Goal: Information Seeking & Learning: Check status

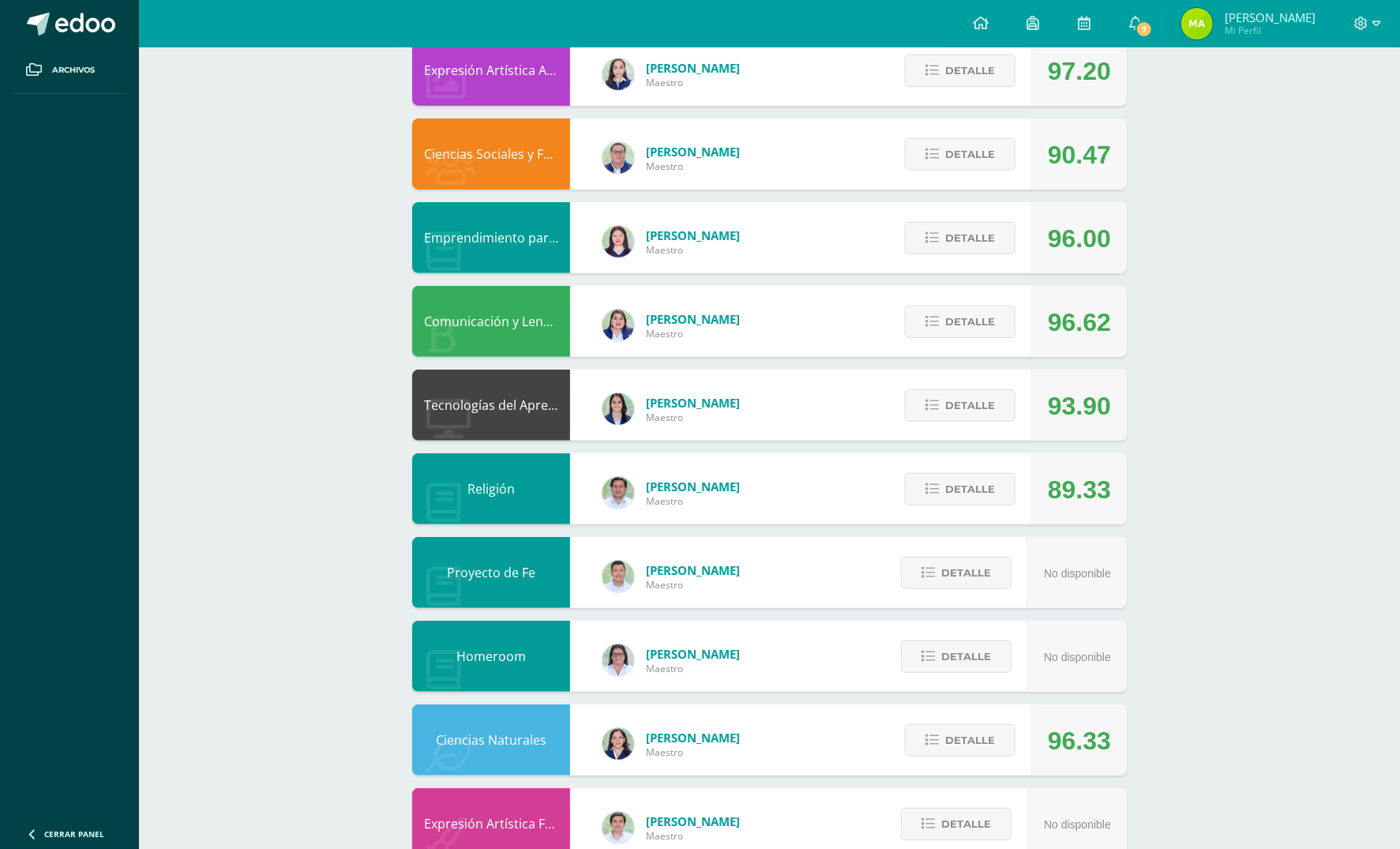
scroll to position [316, 0]
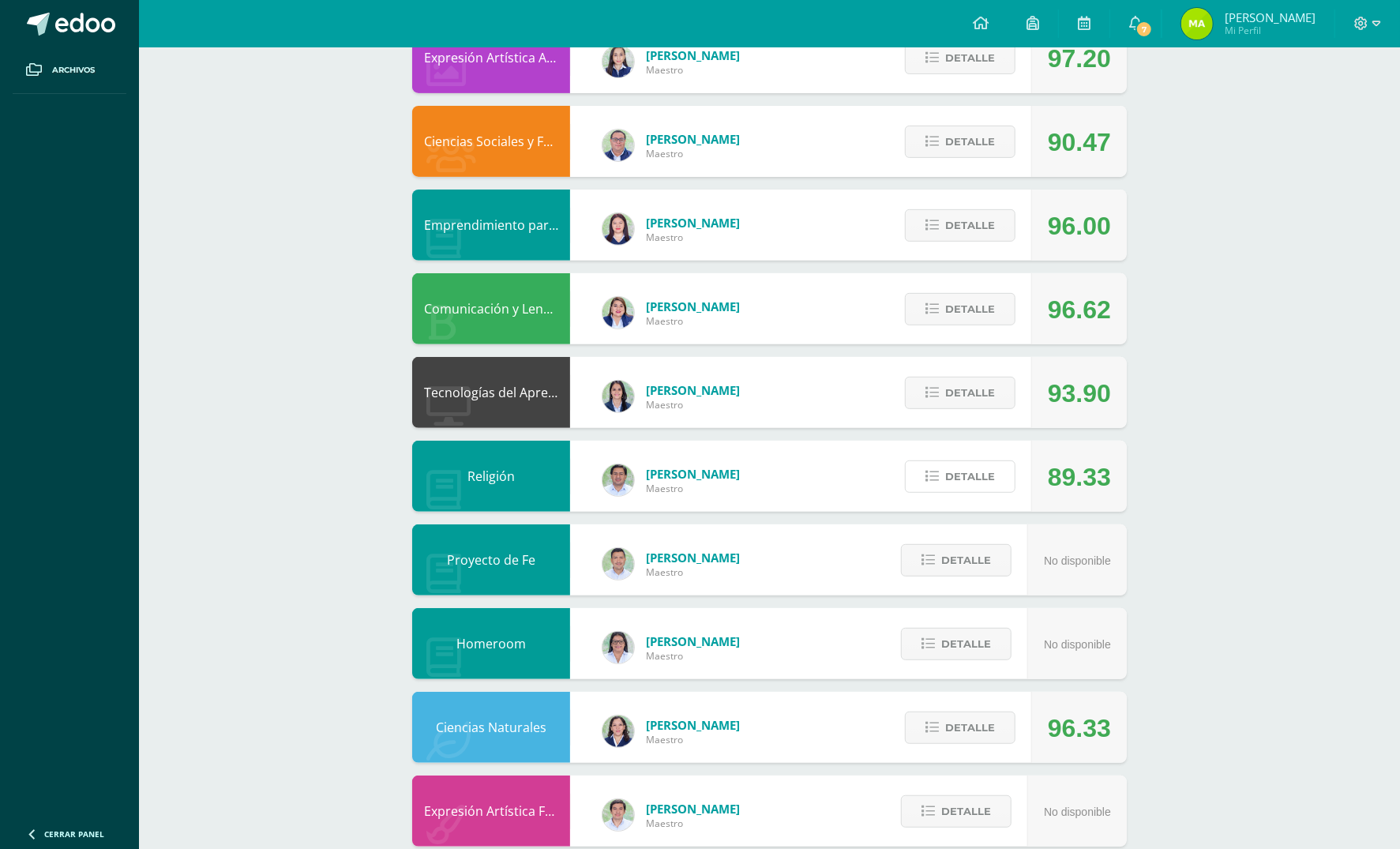
click at [957, 486] on span "Detalle" at bounding box center [970, 476] width 50 height 29
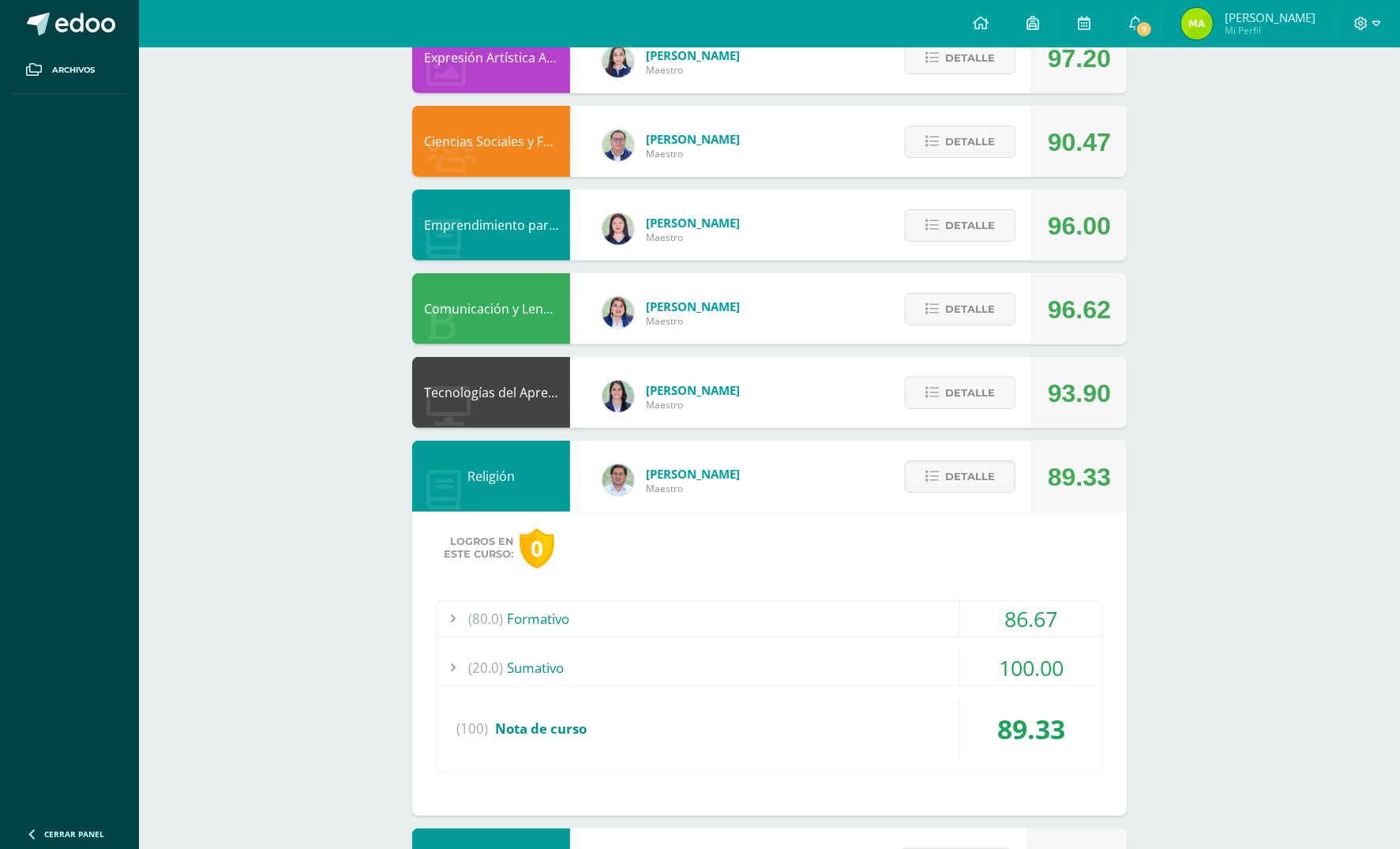
click at [995, 475] on span at bounding box center [961, 477] width 77 height 22
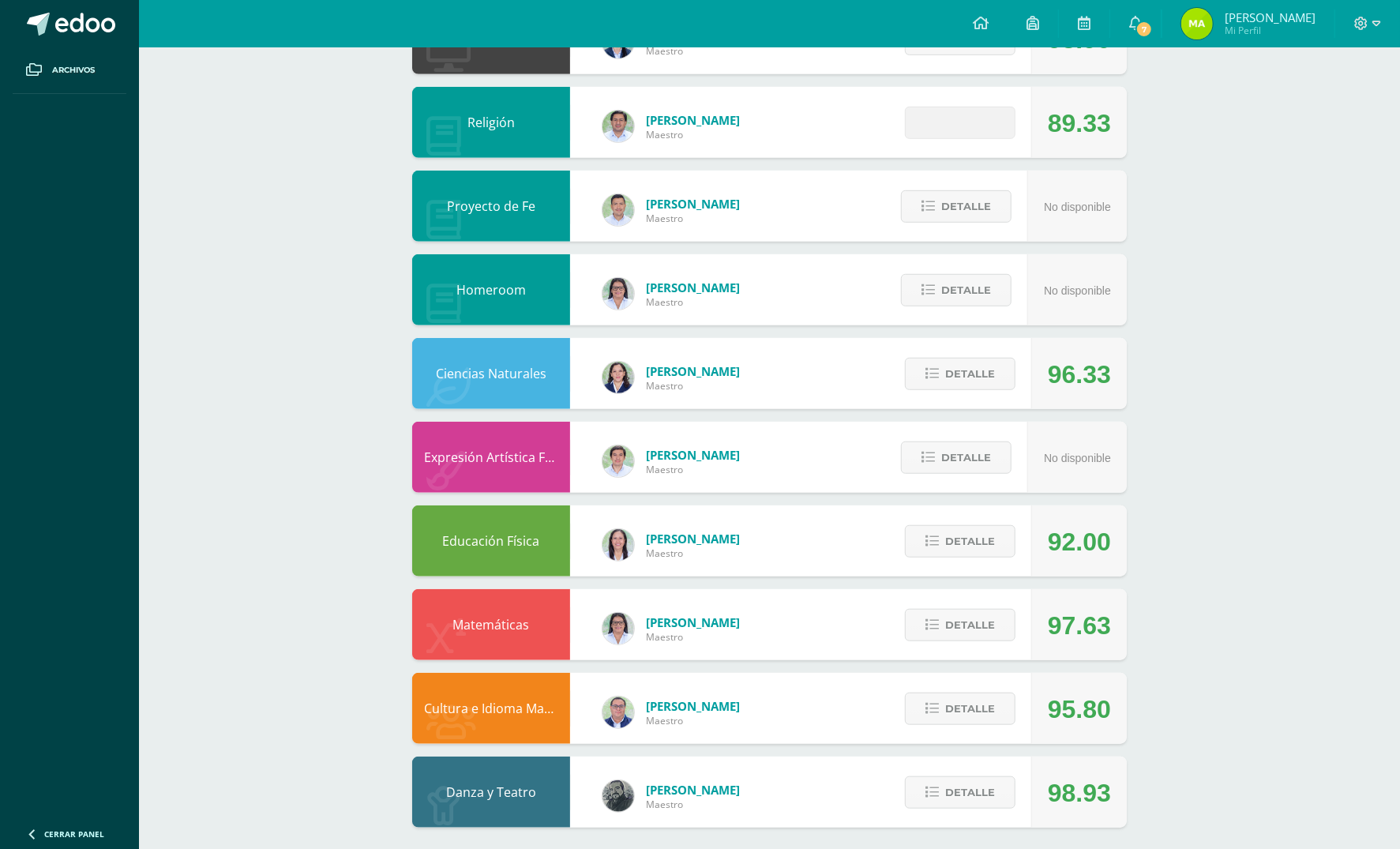
scroll to position [674, 0]
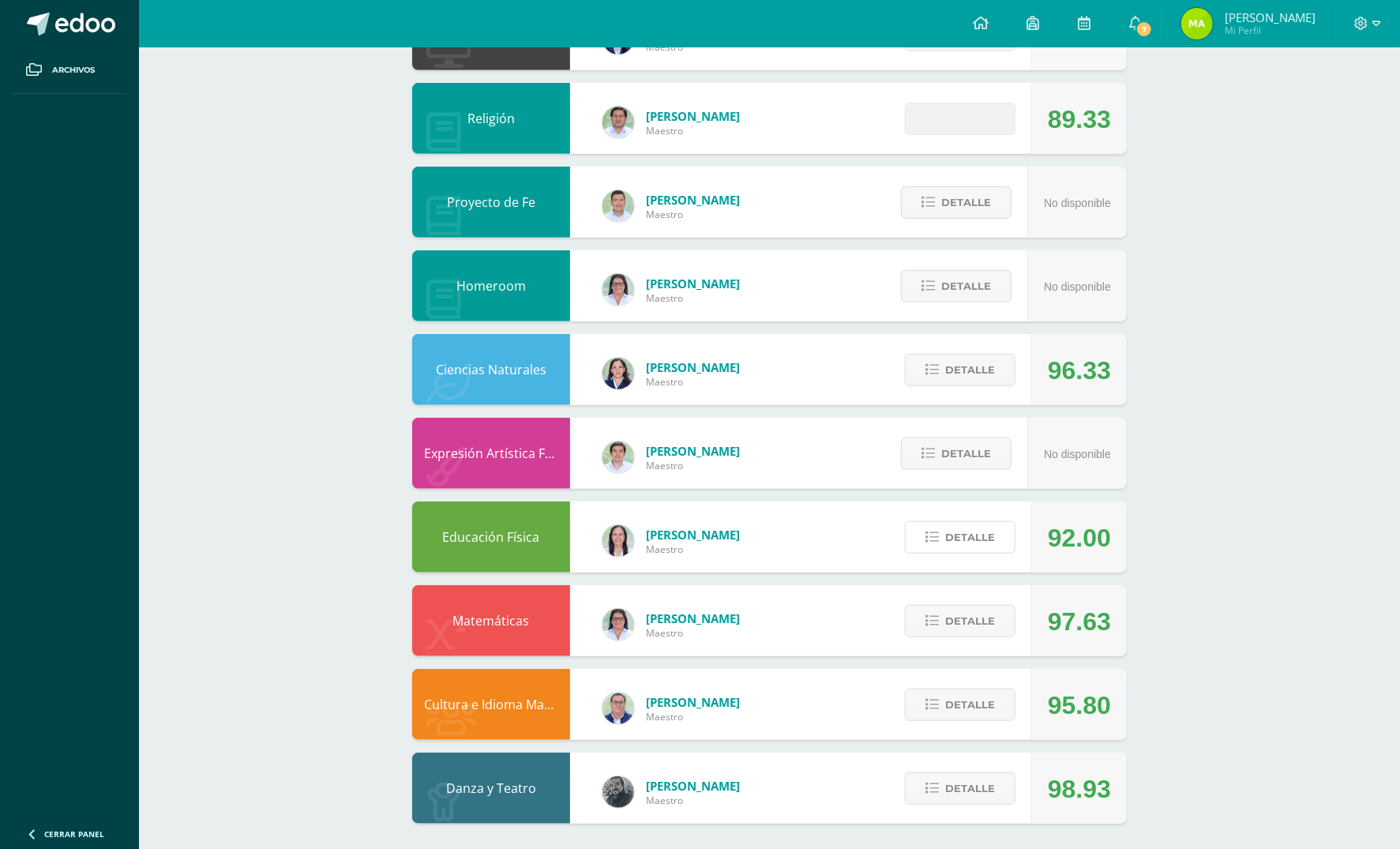
click at [972, 536] on span "Detalle" at bounding box center [970, 537] width 50 height 29
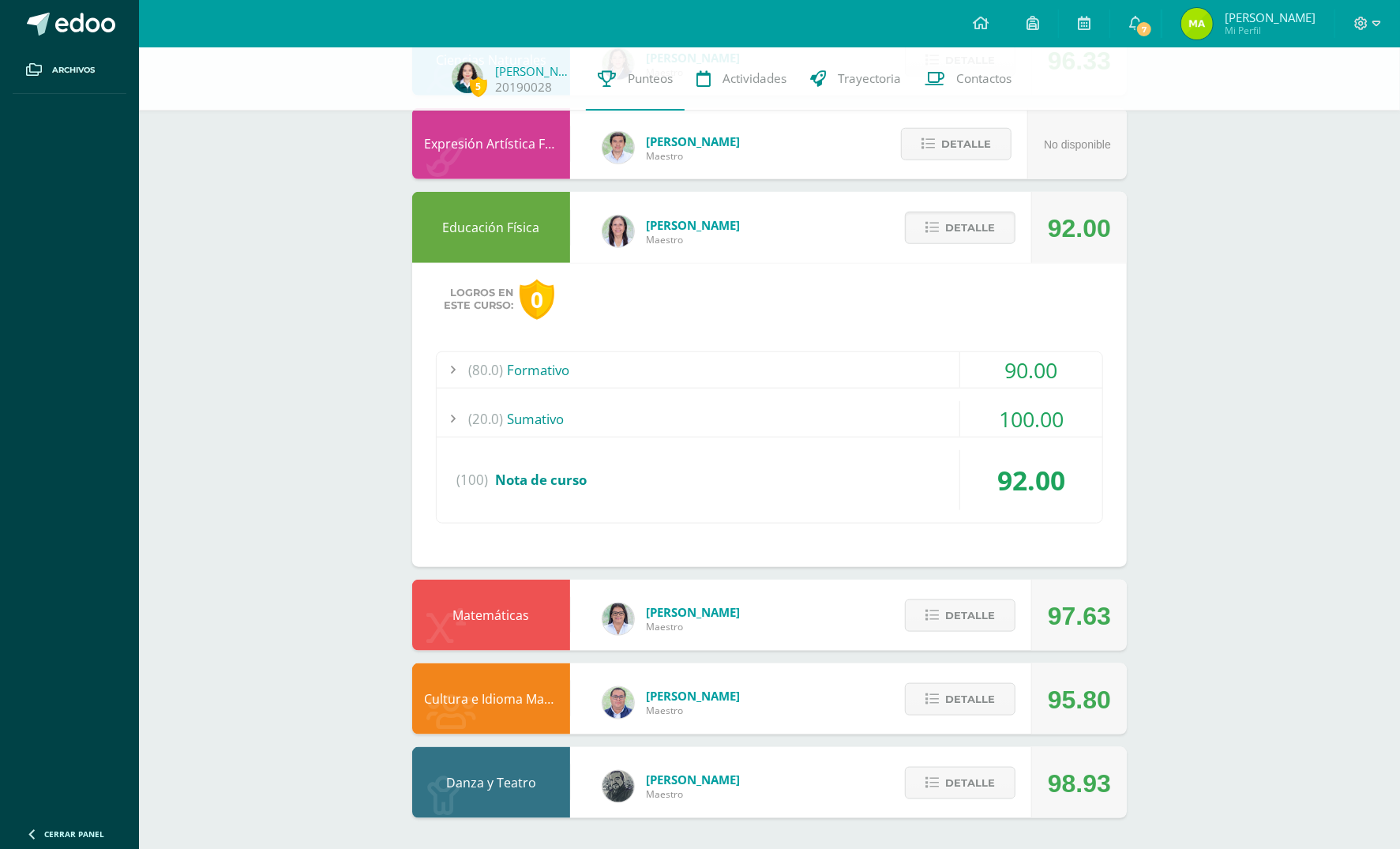
click at [972, 226] on span "Detalle" at bounding box center [970, 228] width 50 height 29
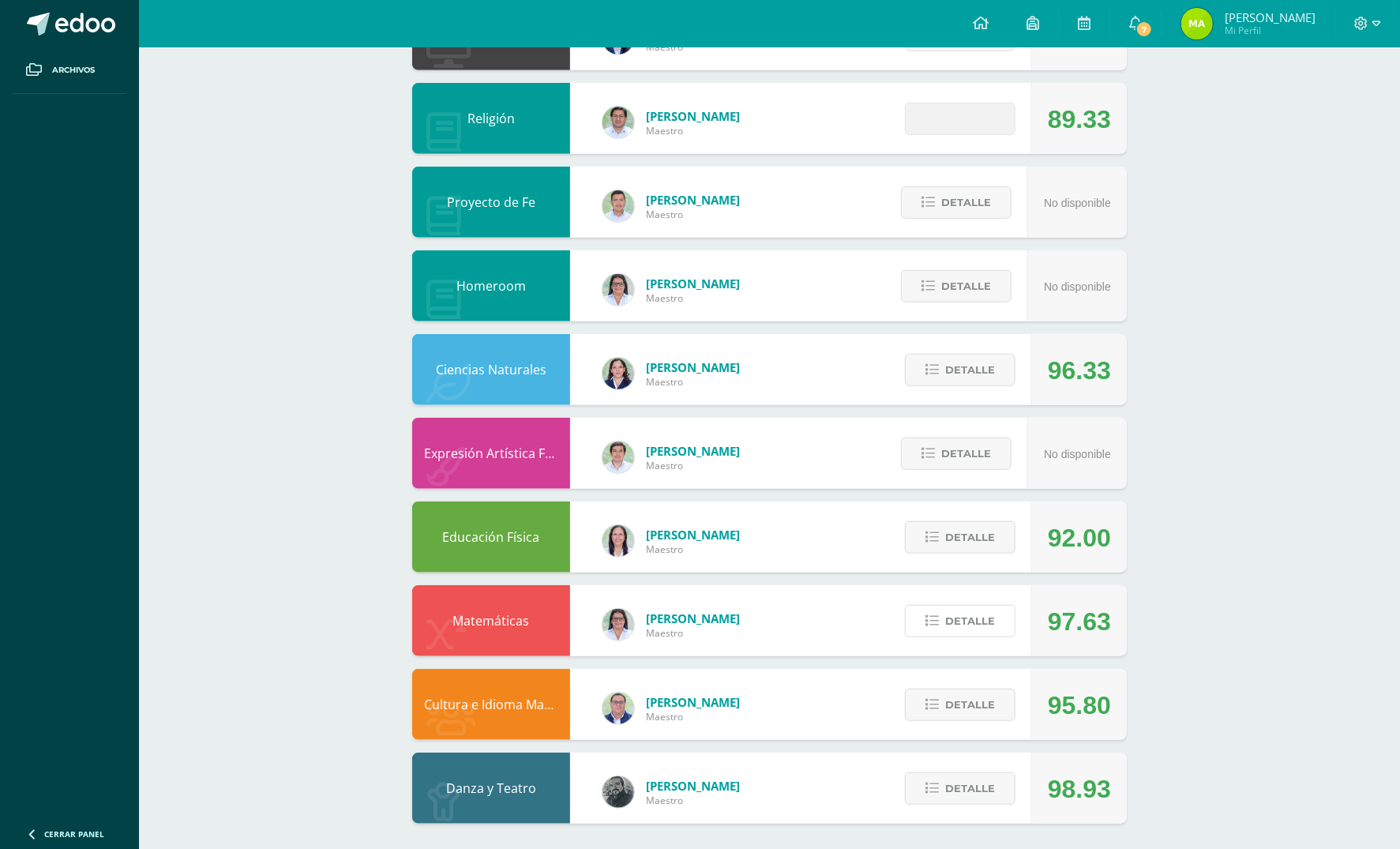
click at [985, 623] on span "Detalle" at bounding box center [970, 621] width 50 height 29
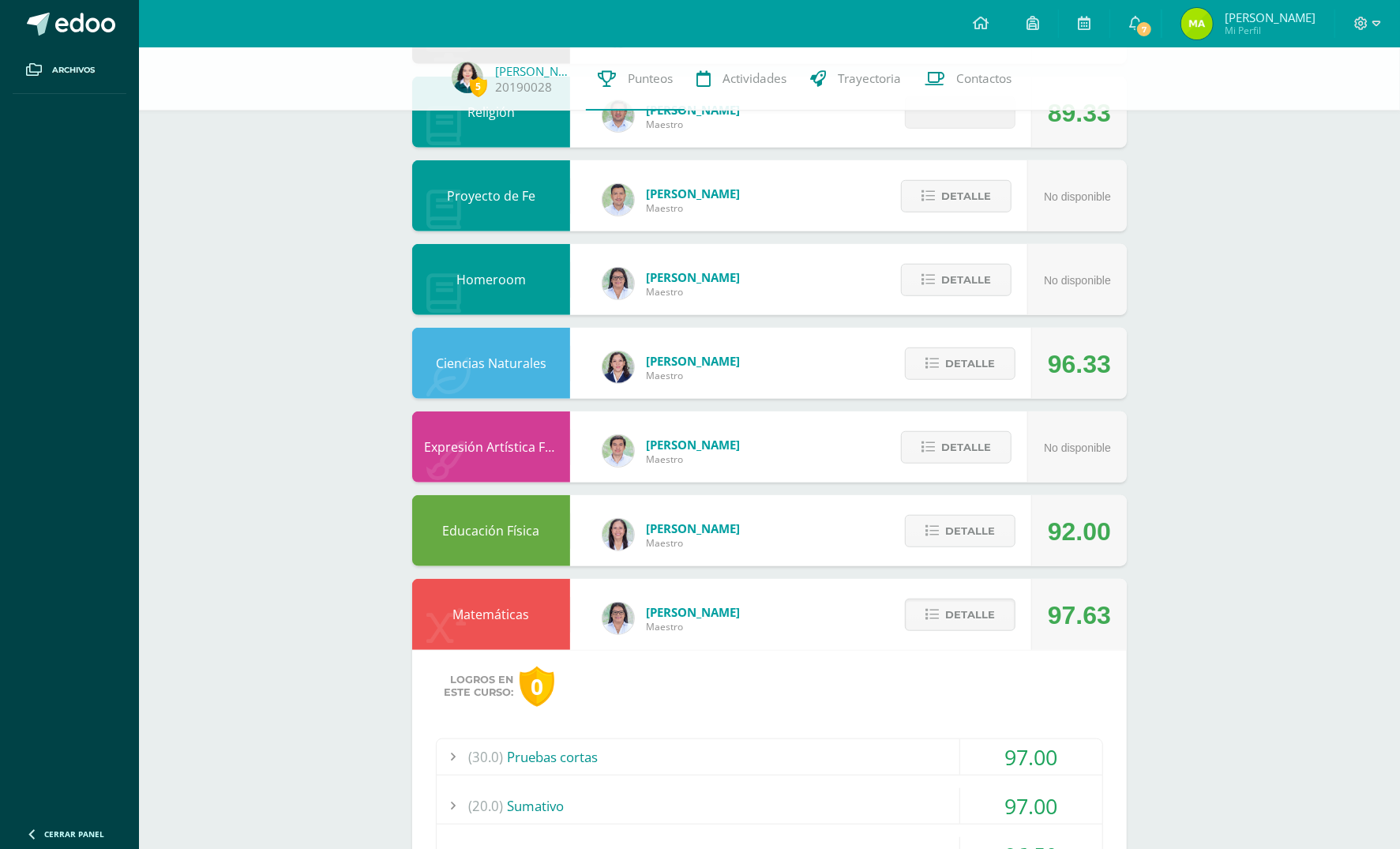
scroll to position [1124, 0]
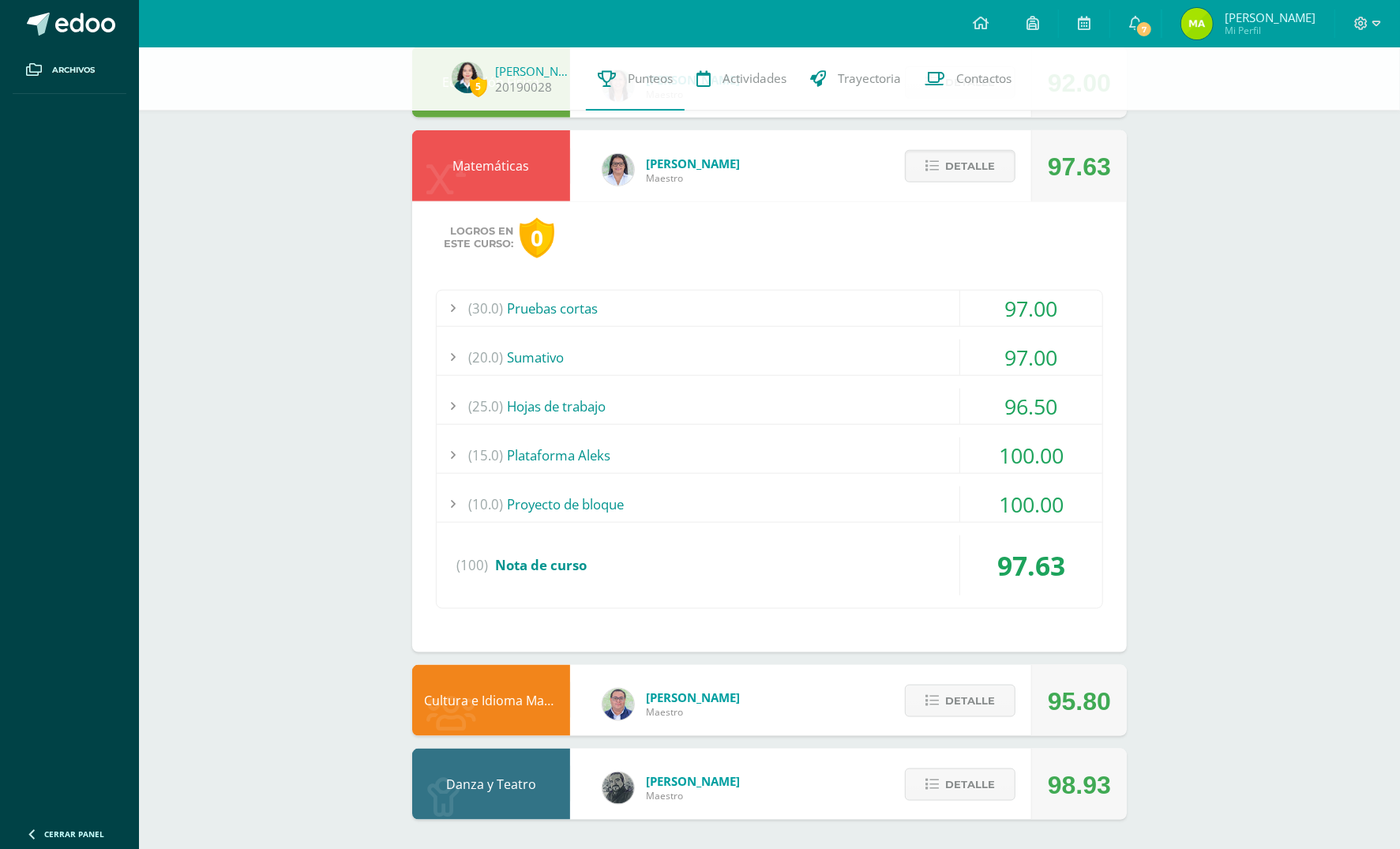
drag, startPoint x: 950, startPoint y: 167, endPoint x: 738, endPoint y: 397, distance: 312.8
click at [738, 397] on div "(25.0) Hojas de trabajo" at bounding box center [769, 406] width 666 height 35
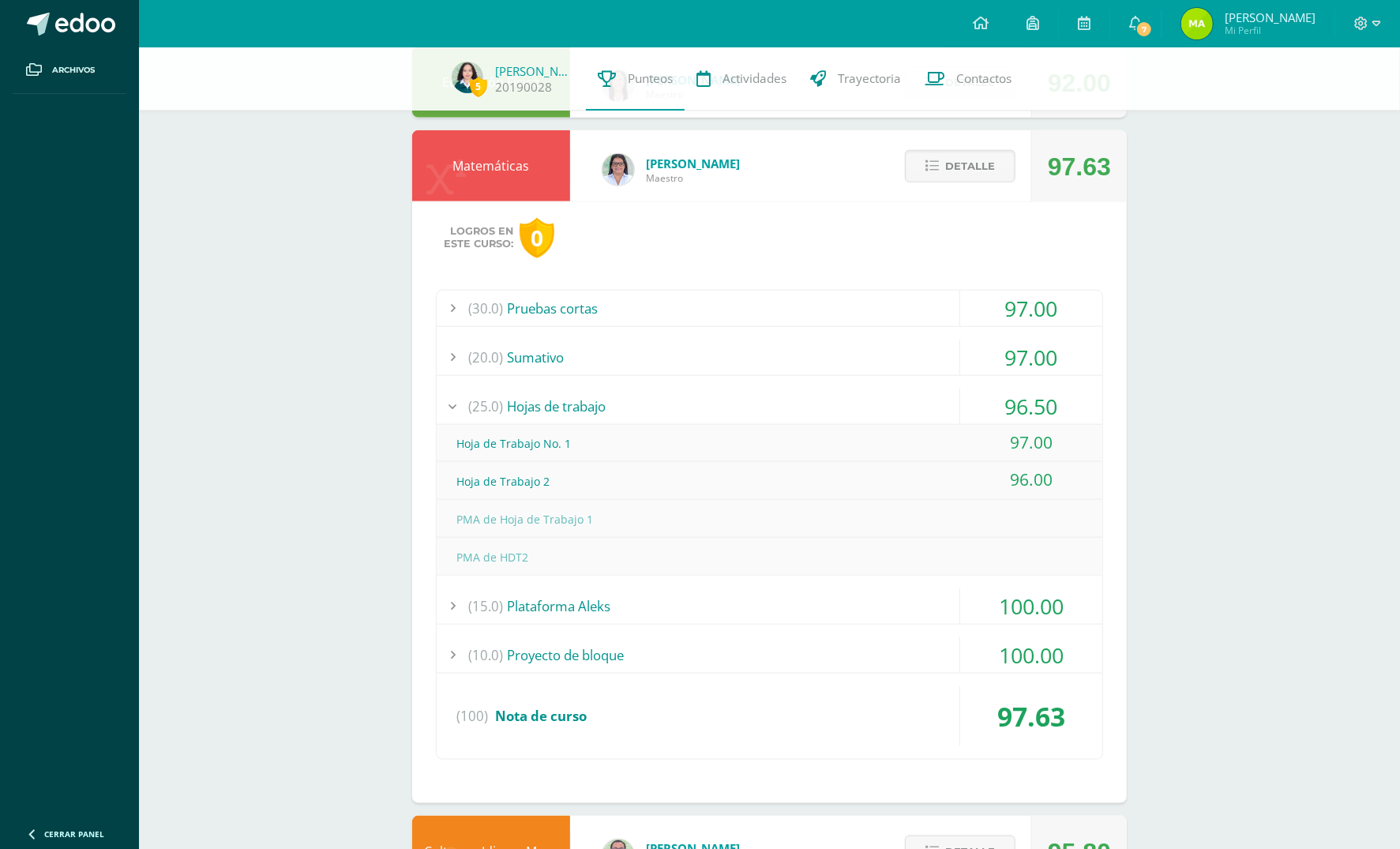
click at [827, 391] on div "(25.0) Hojas de trabajo" at bounding box center [769, 406] width 666 height 35
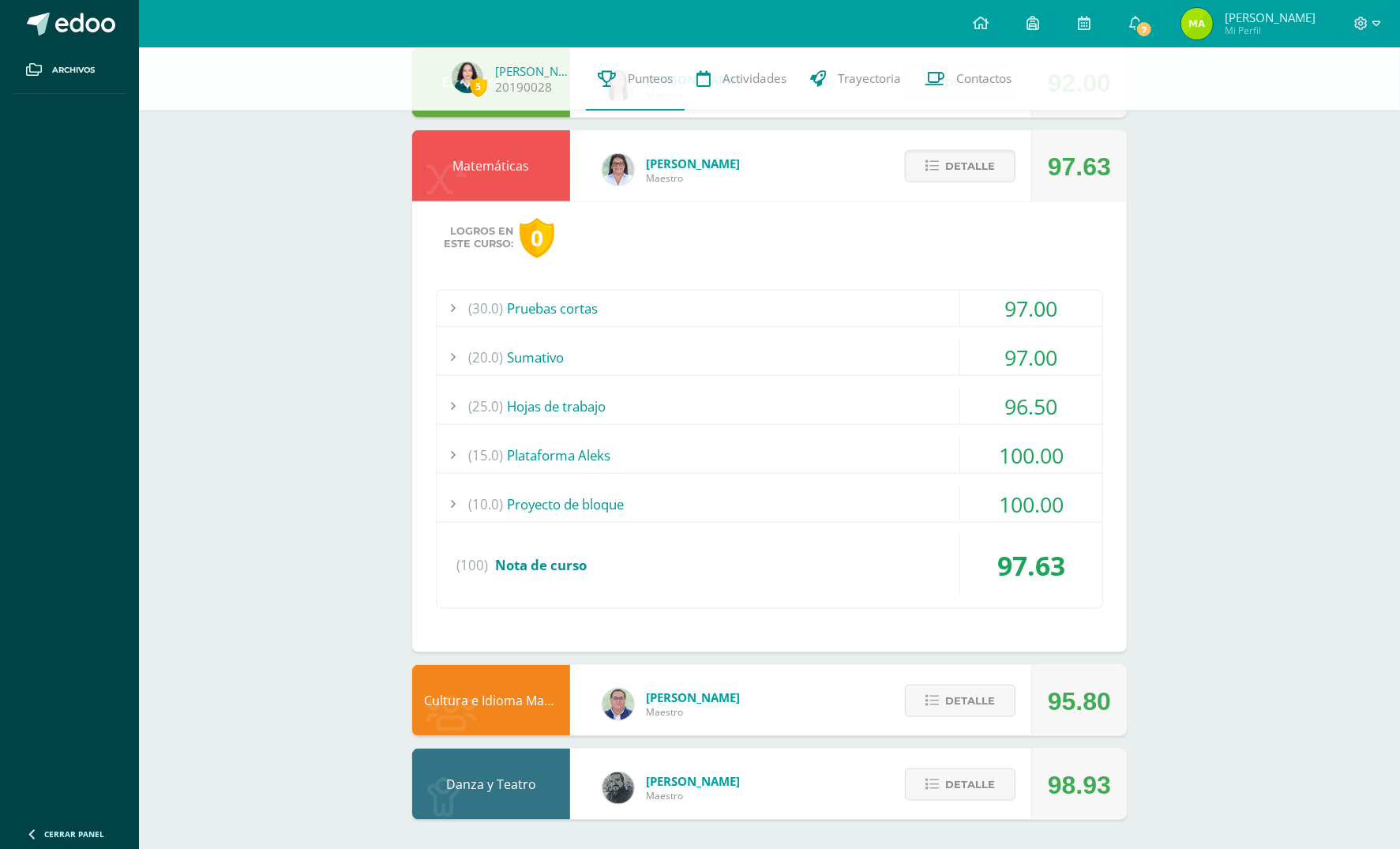
click at [829, 393] on div "(25.0) Hojas de trabajo" at bounding box center [769, 406] width 666 height 35
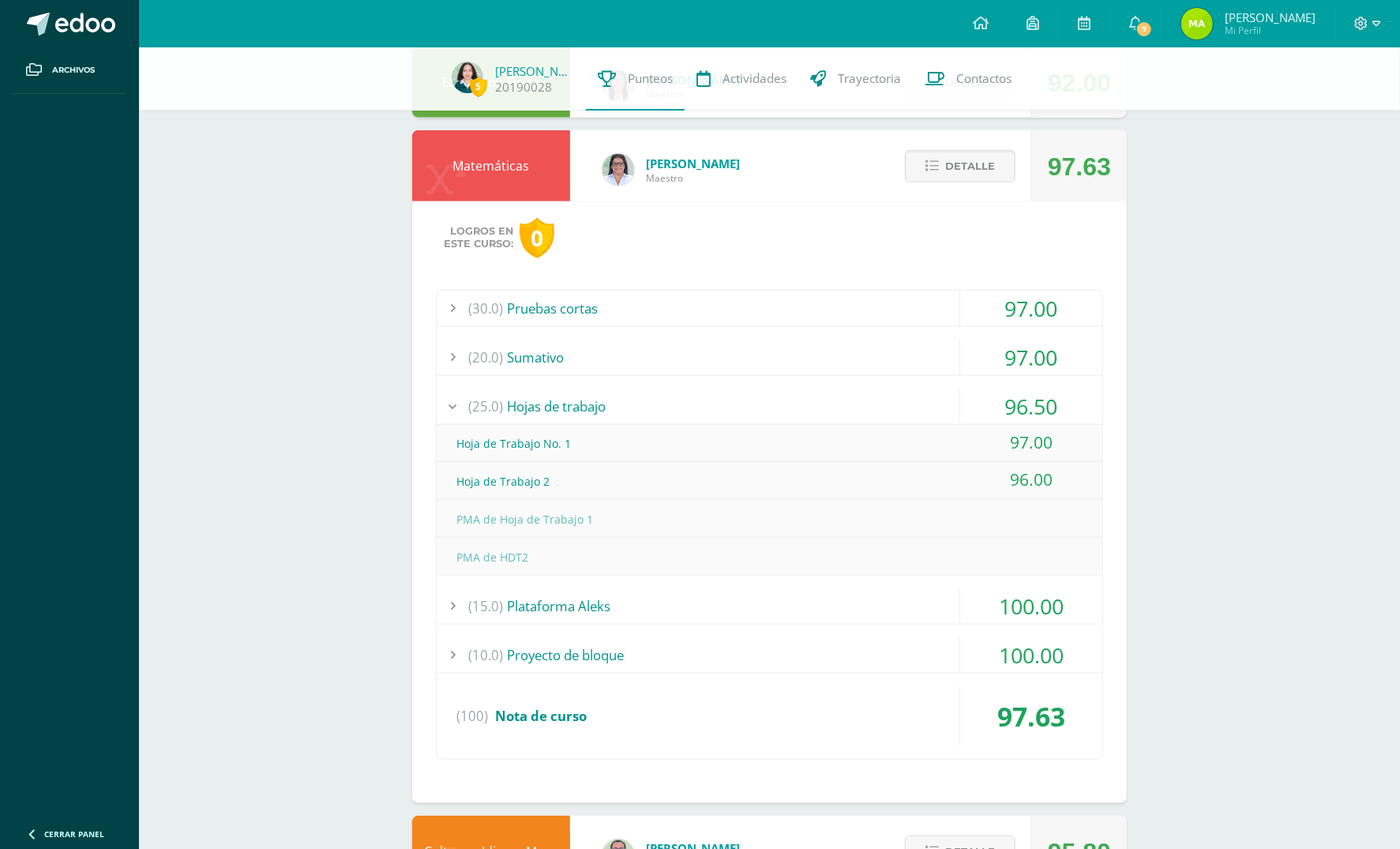
click at [828, 393] on div "(25.0) Hojas de trabajo" at bounding box center [769, 406] width 666 height 35
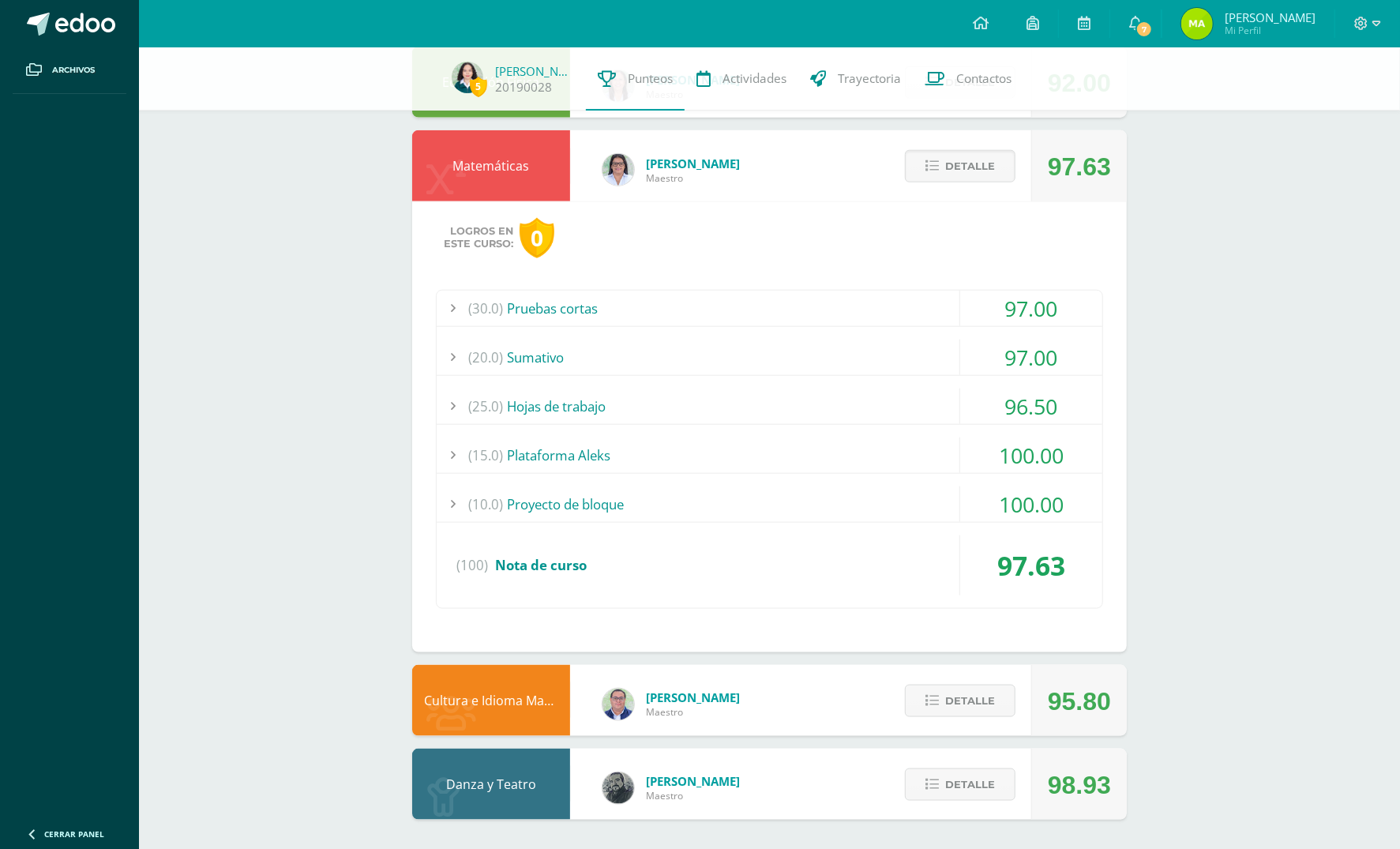
click at [948, 165] on span "Detalle" at bounding box center [970, 166] width 50 height 29
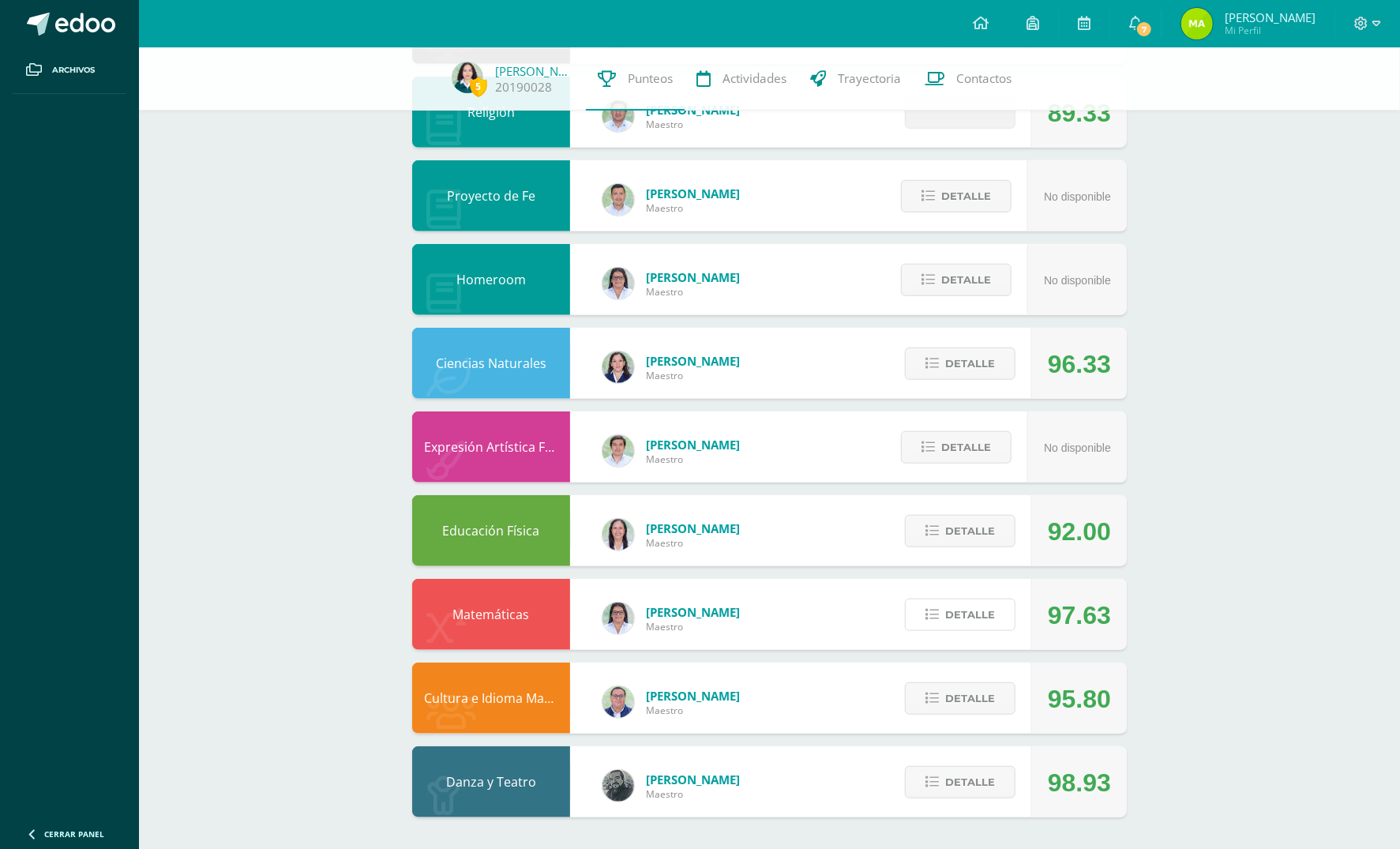
scroll to position [674, 0]
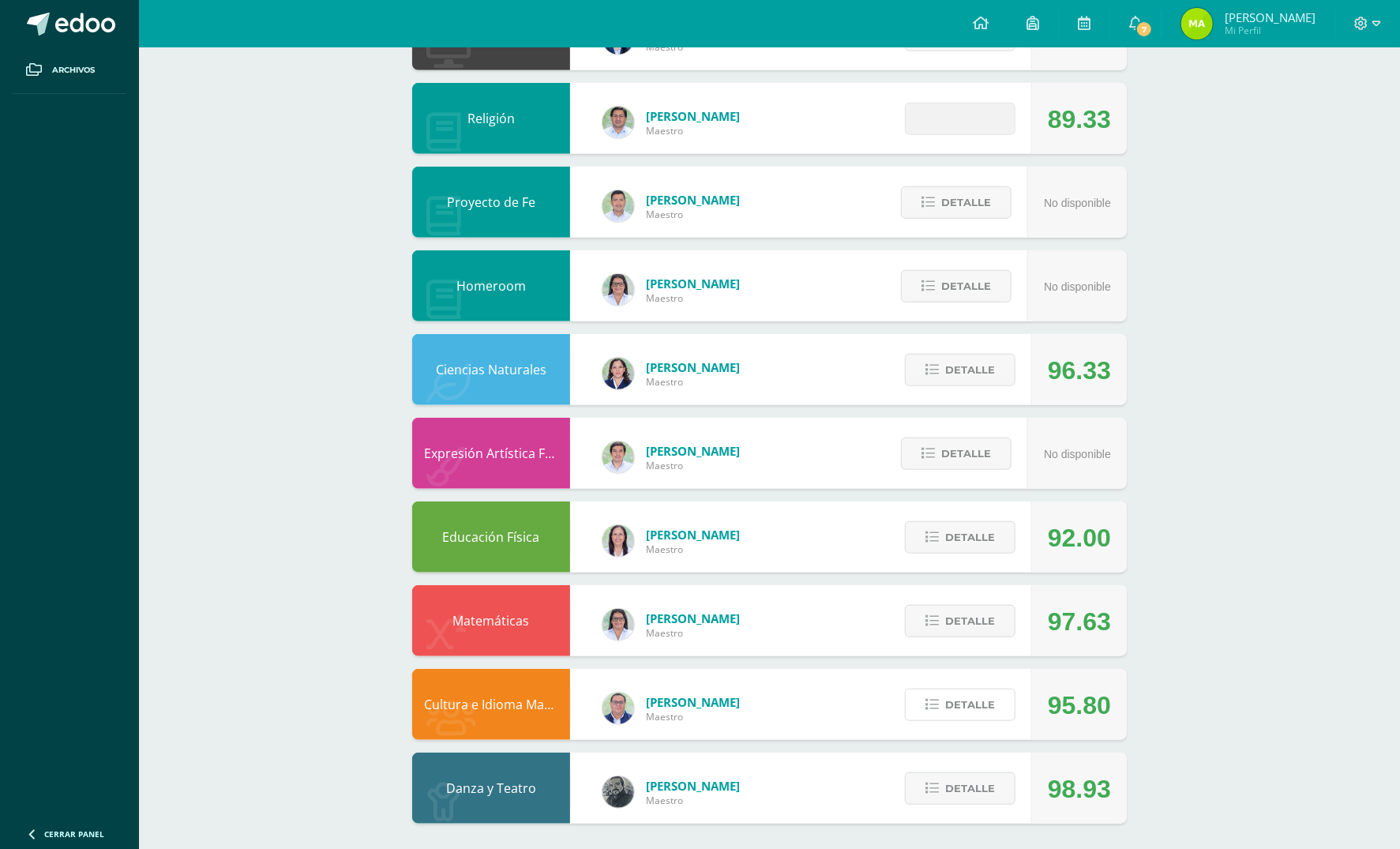
click at [960, 708] on span "Detalle" at bounding box center [970, 705] width 50 height 29
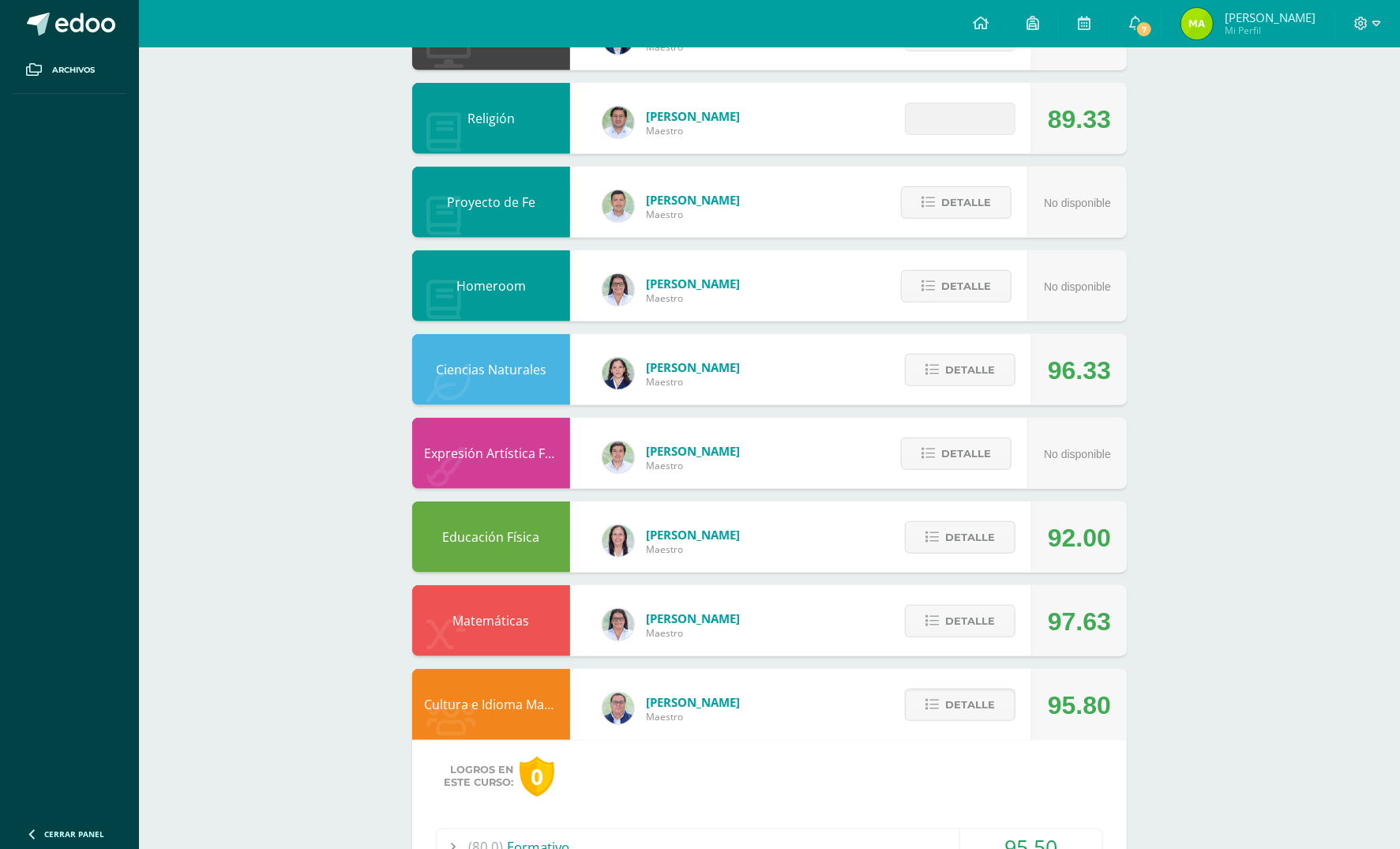
click at [961, 706] on button "Detalle" at bounding box center [960, 705] width 110 height 33
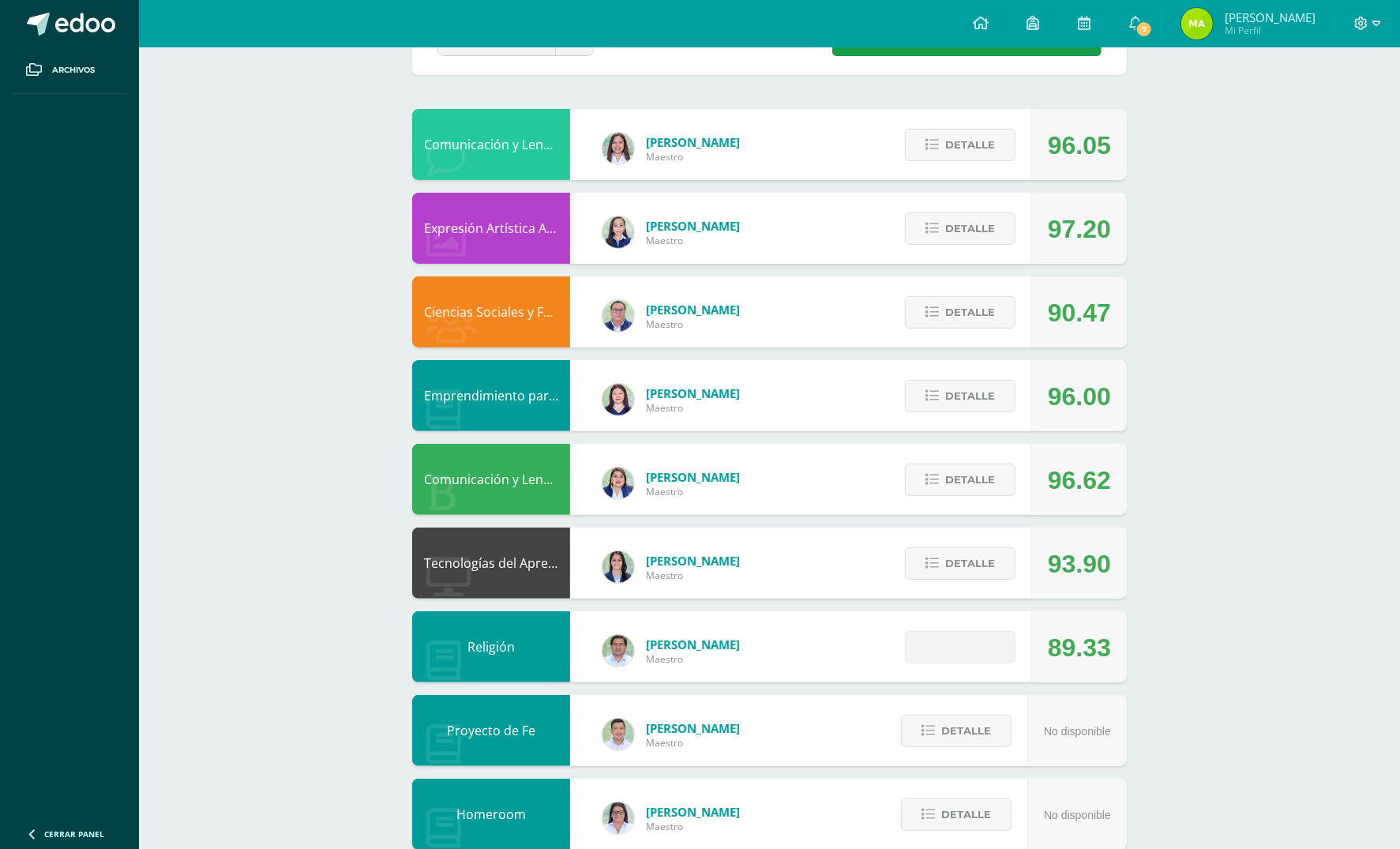
scroll to position [143, 0]
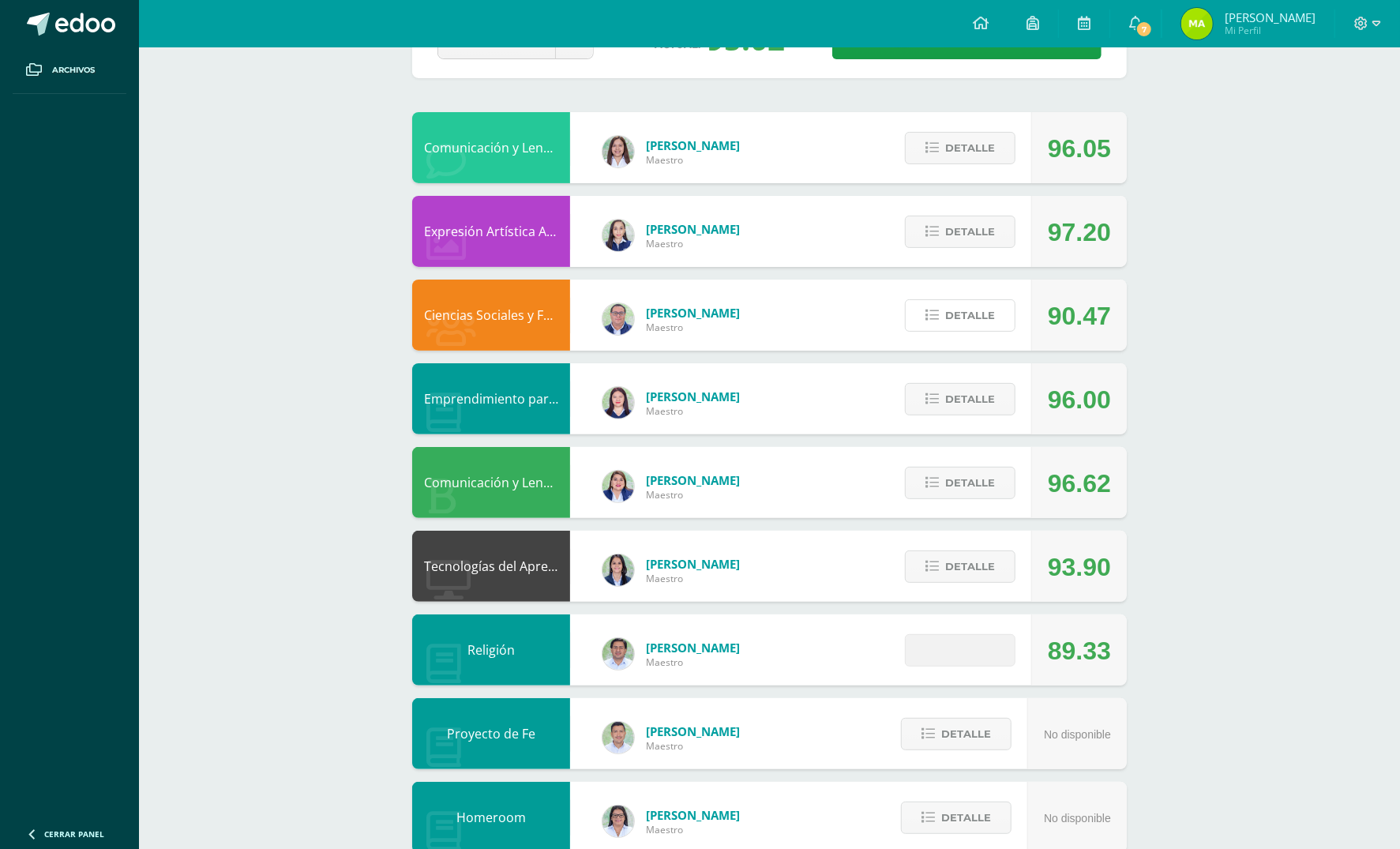
click at [962, 310] on span "Detalle" at bounding box center [970, 316] width 50 height 29
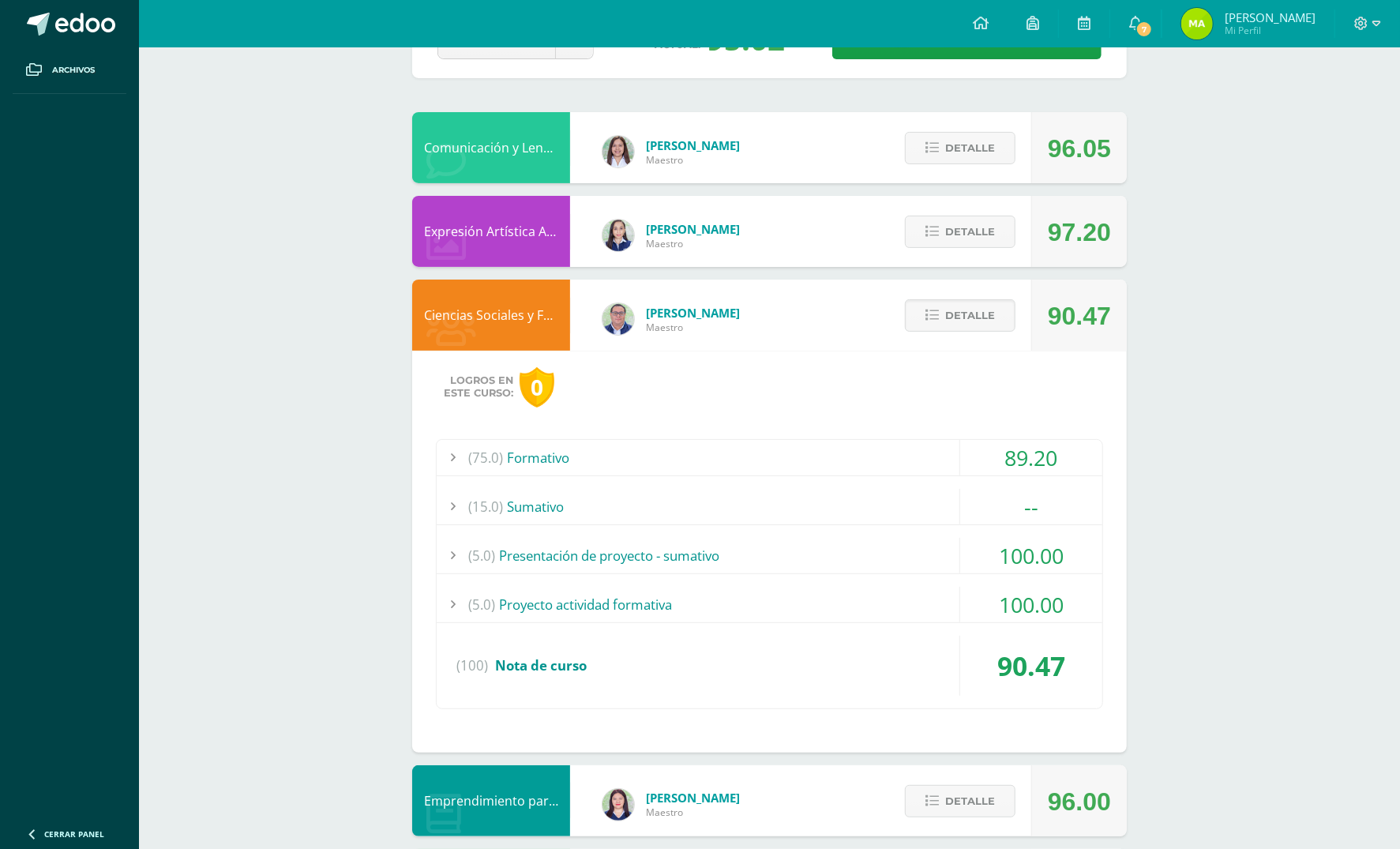
click at [898, 595] on div "(5.0) Proyecto actividad formativa" at bounding box center [769, 604] width 666 height 35
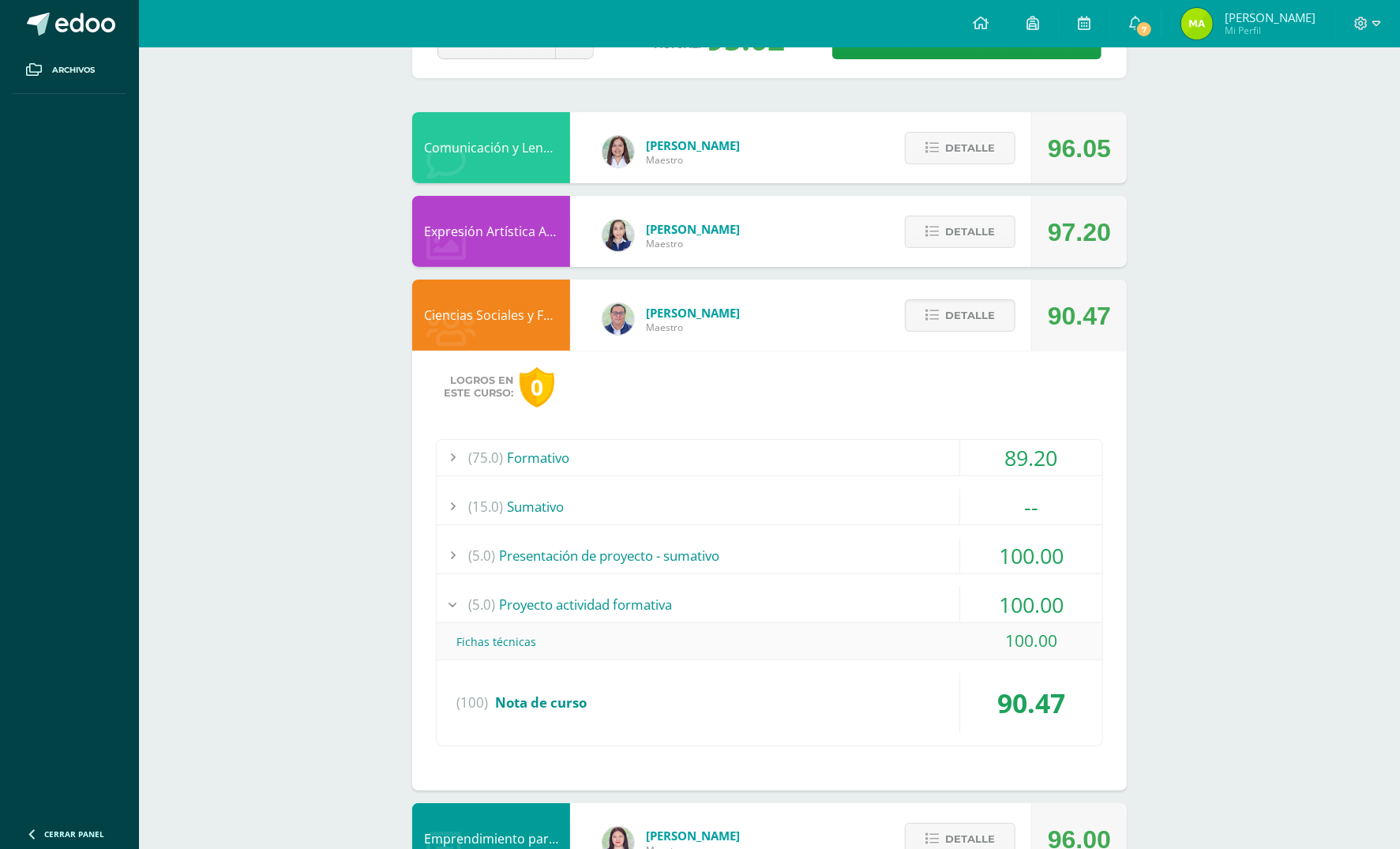
click at [898, 595] on div "(5.0) Proyecto actividad formativa" at bounding box center [769, 604] width 666 height 35
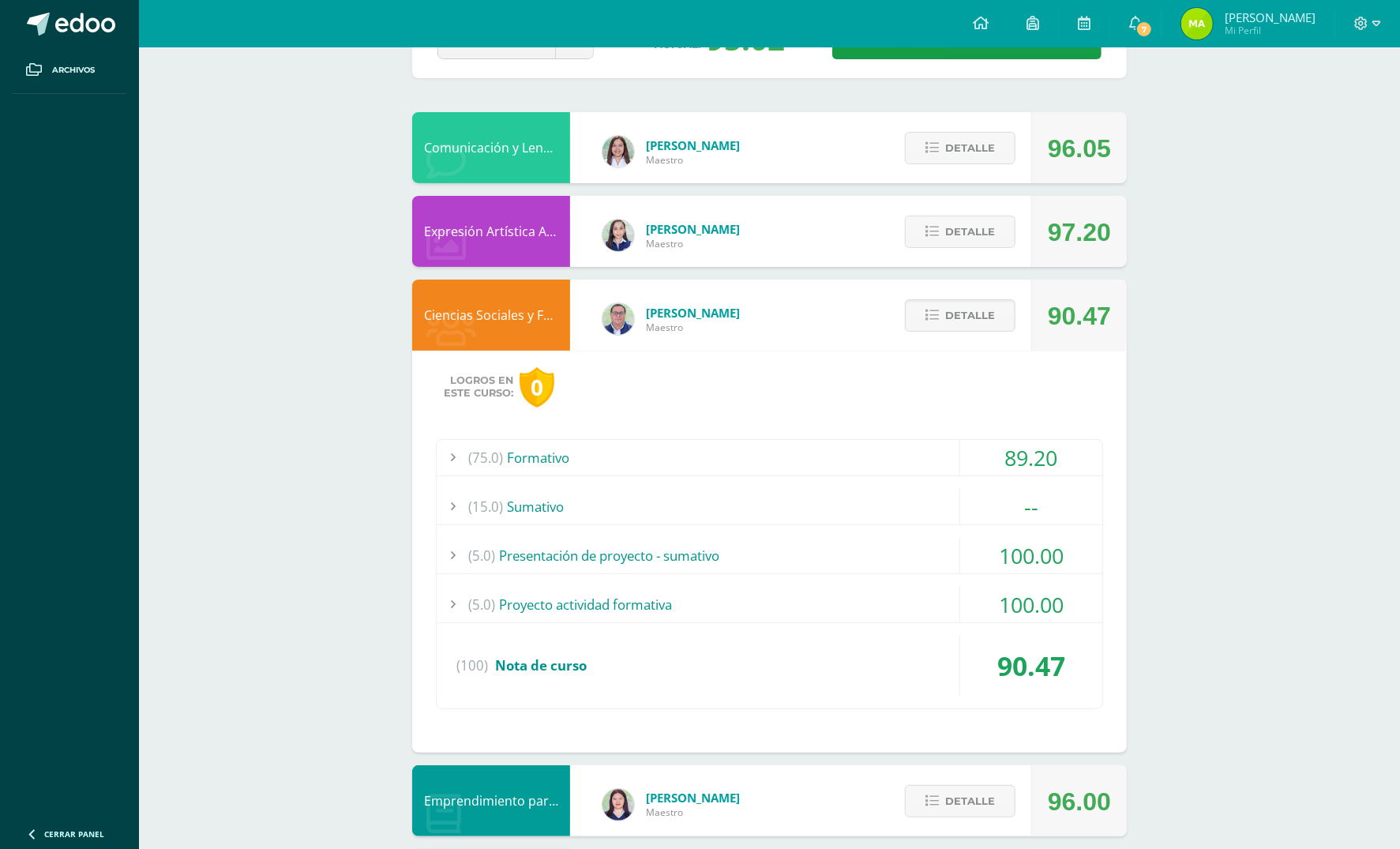
click at [912, 556] on div "(5.0) Presentación de proyecto - sumativo" at bounding box center [769, 555] width 666 height 35
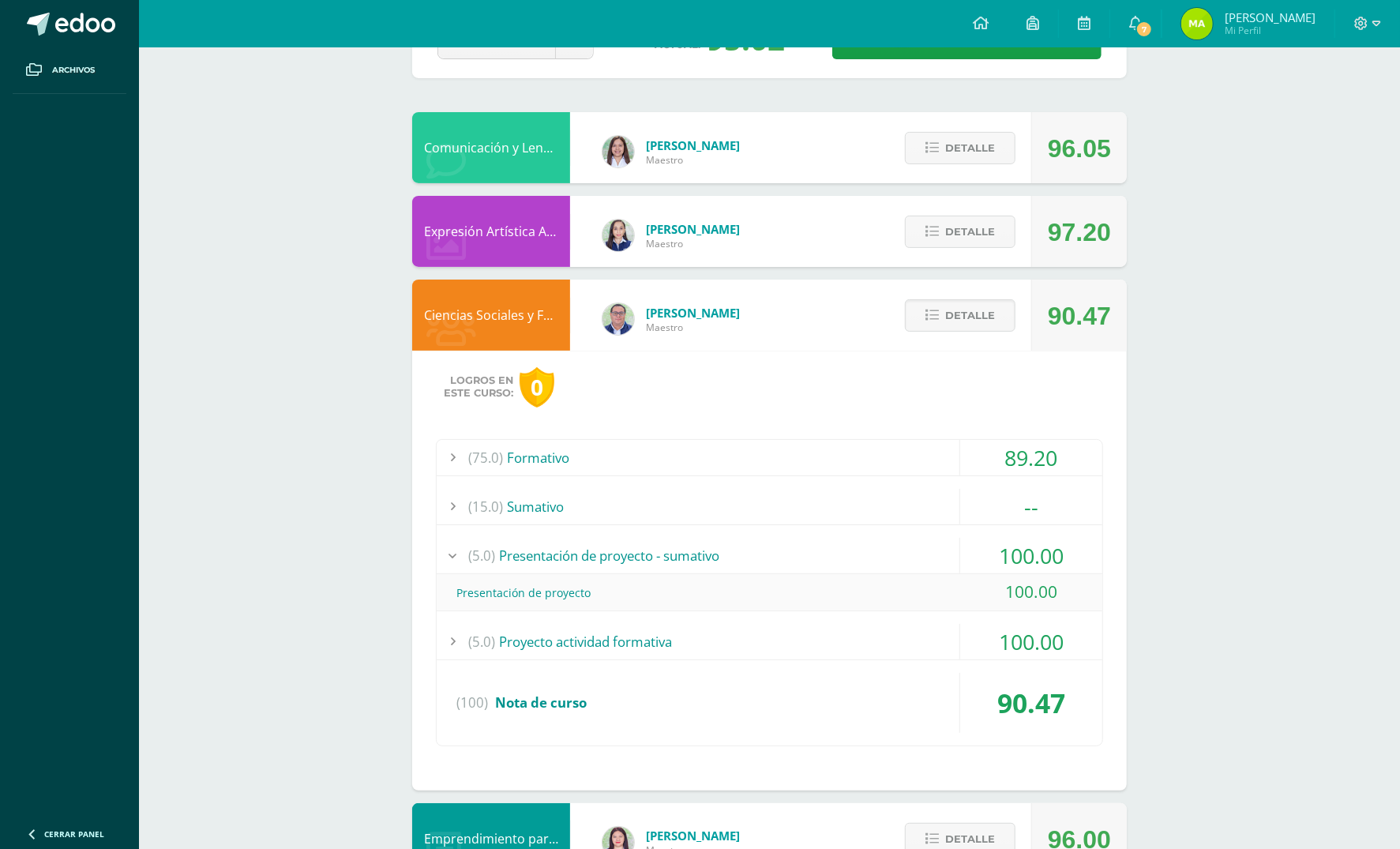
click at [916, 549] on div "(5.0) Presentación de proyecto - sumativo" at bounding box center [769, 555] width 666 height 35
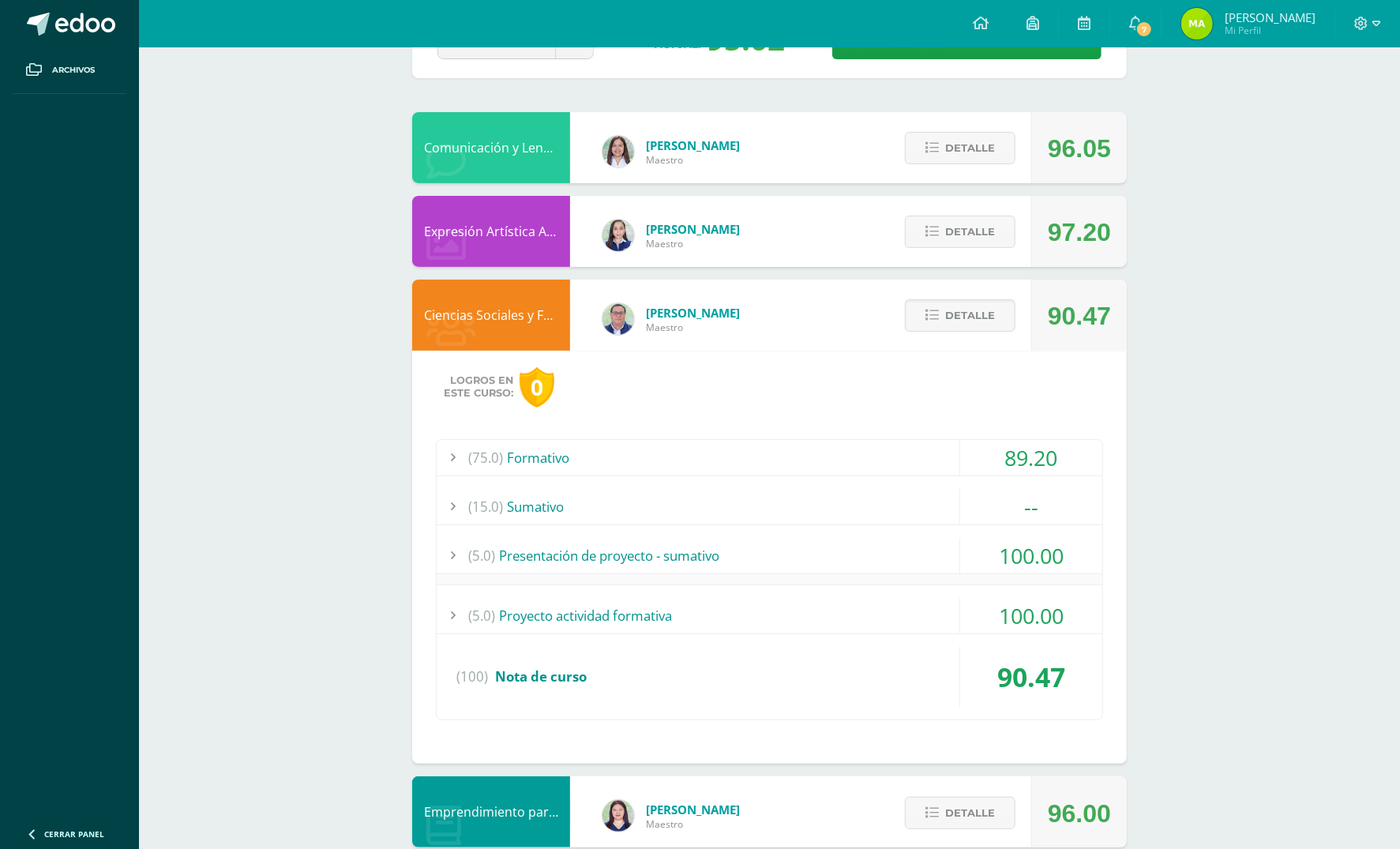
click at [934, 508] on div "(15.0) [GEOGRAPHIC_DATA]" at bounding box center [769, 506] width 666 height 35
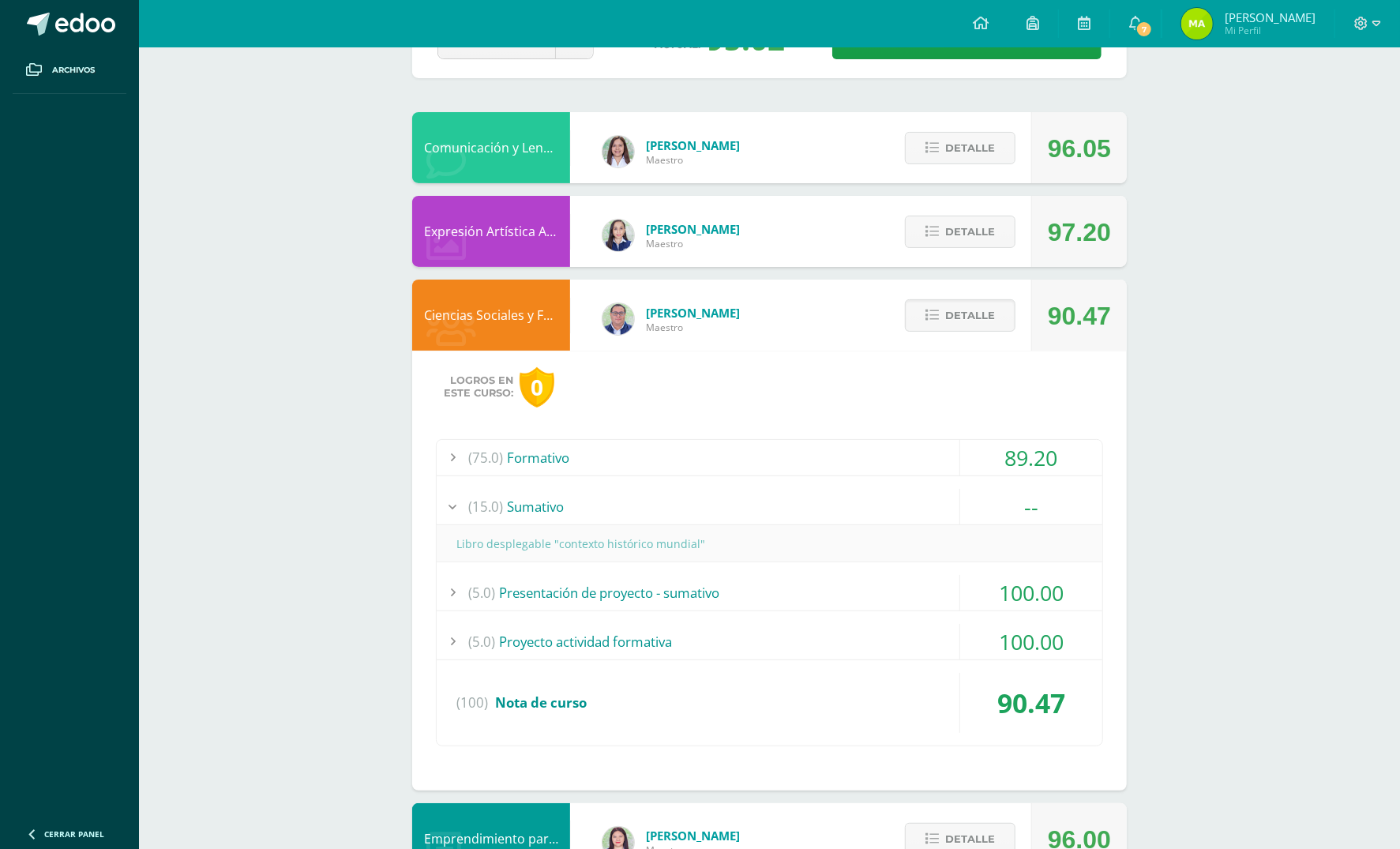
click at [934, 508] on div "(15.0) [GEOGRAPHIC_DATA]" at bounding box center [769, 506] width 666 height 35
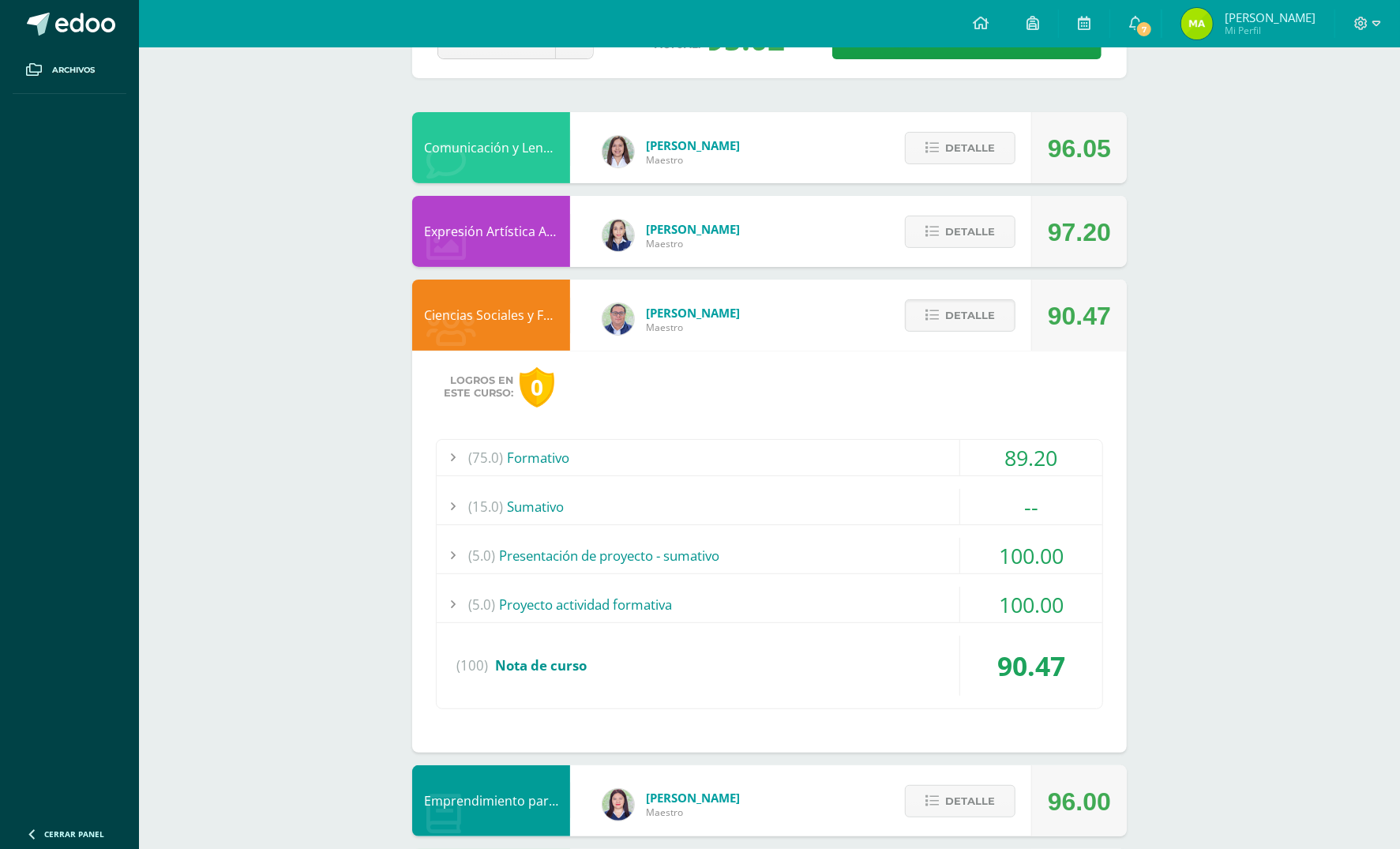
click at [1016, 246] on div "Detalle" at bounding box center [956, 231] width 150 height 71
click at [957, 324] on span "Detalle" at bounding box center [970, 316] width 50 height 29
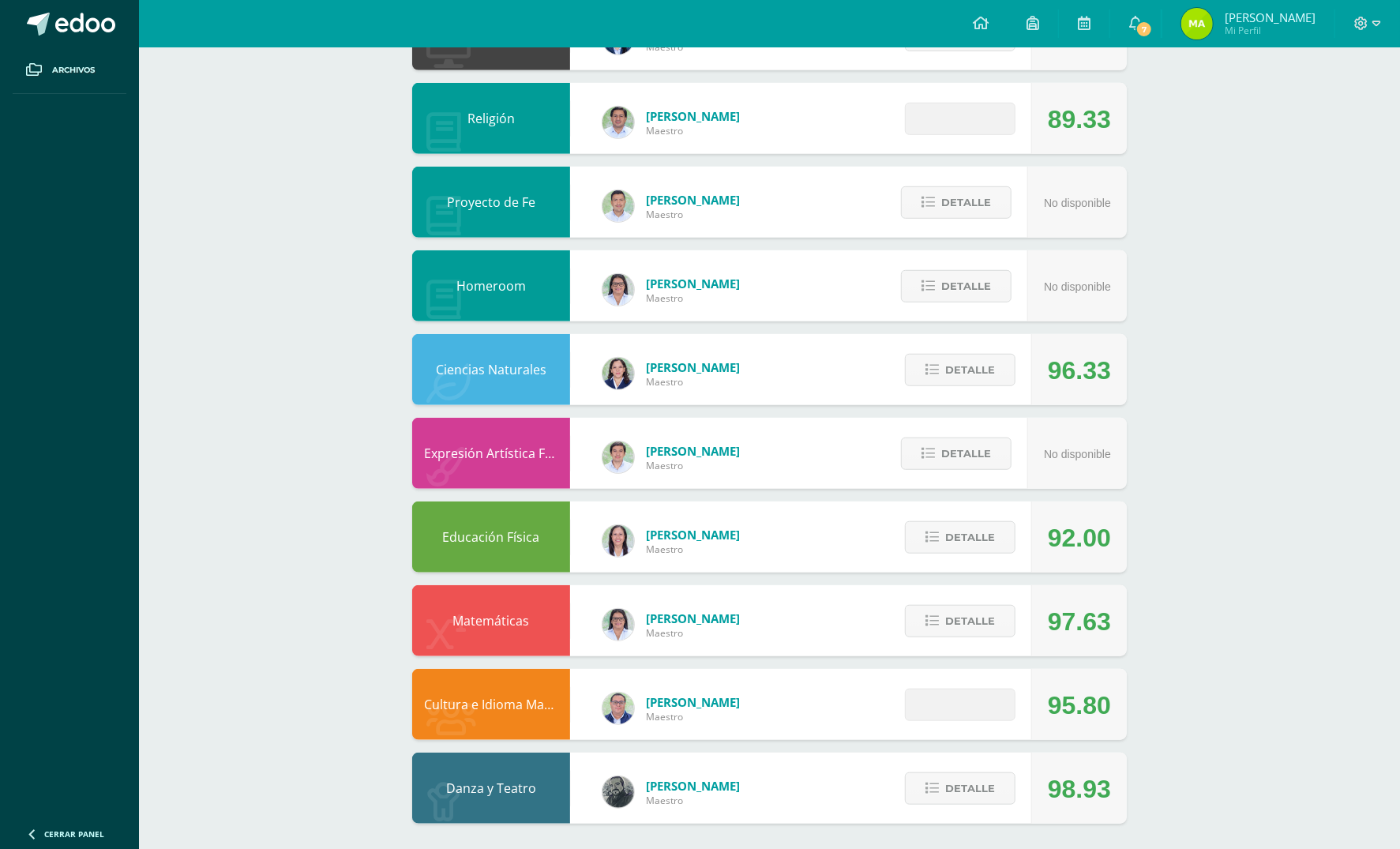
scroll to position [0, 0]
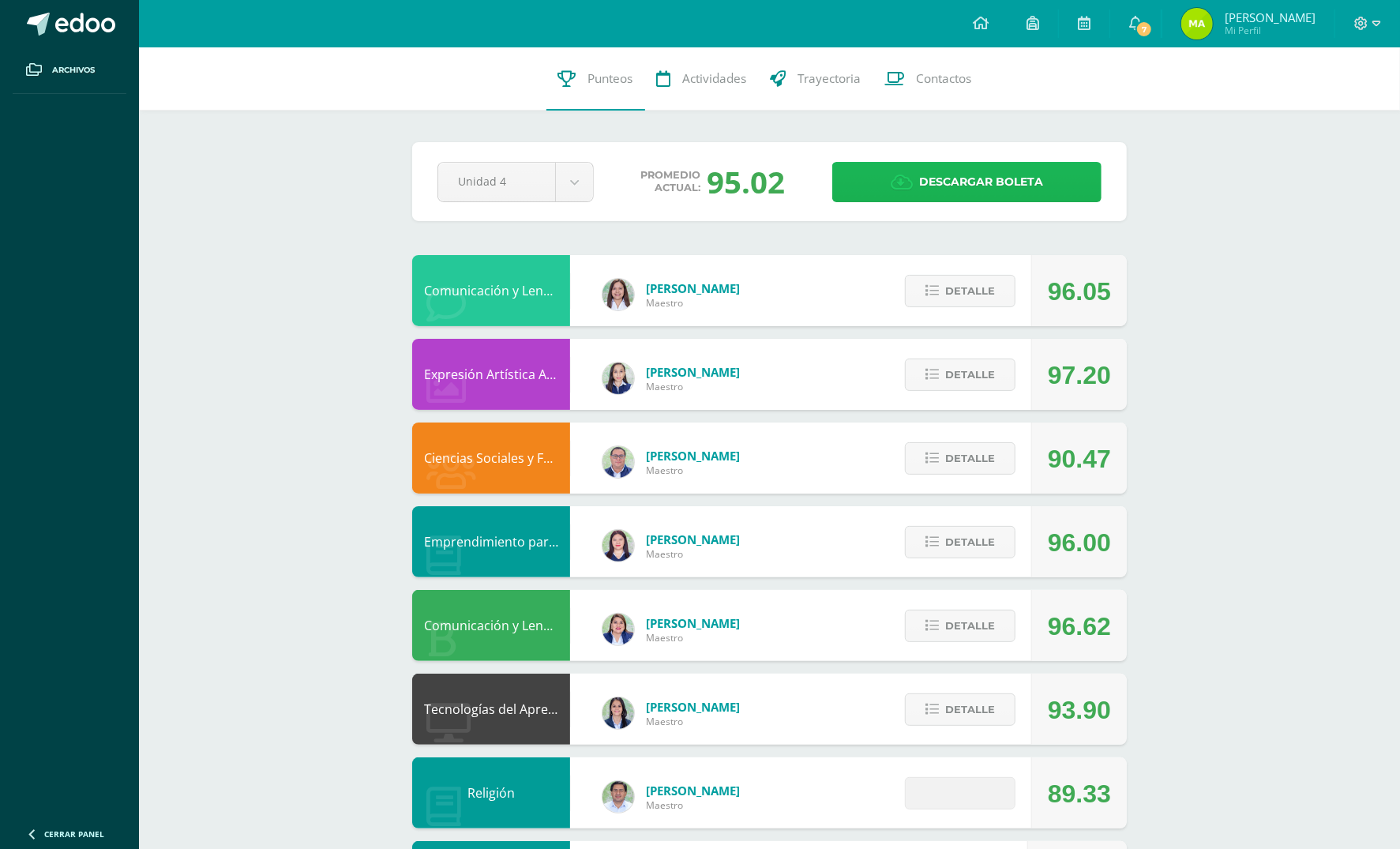
click at [1048, 182] on link "Descargar boleta" at bounding box center [967, 182] width 269 height 41
